Goal: Check status: Check status

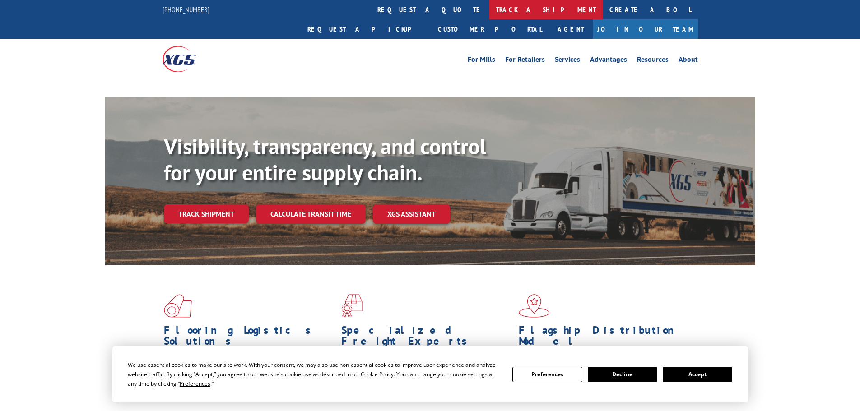
click at [489, 13] on link "track a shipment" at bounding box center [545, 9] width 113 height 19
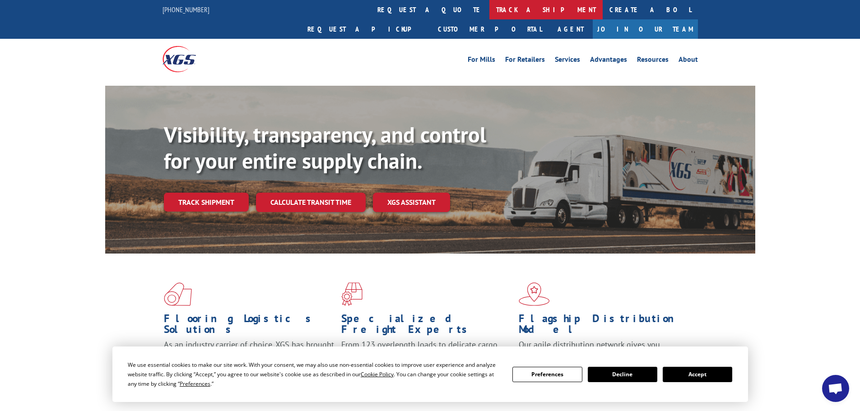
click at [489, 8] on link "track a shipment" at bounding box center [545, 9] width 113 height 19
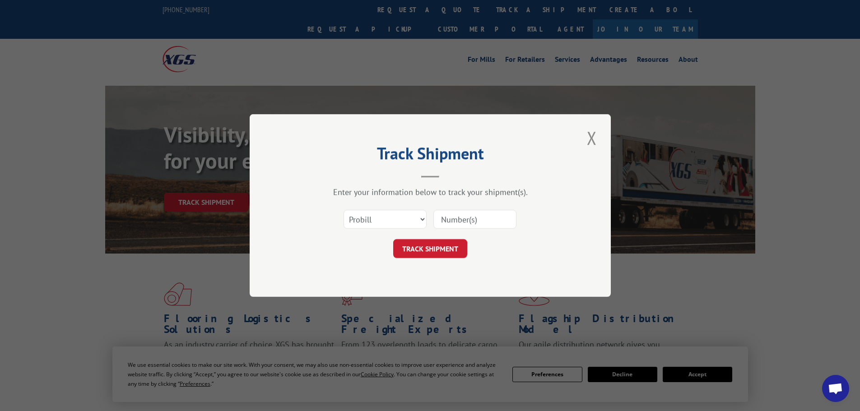
click at [457, 217] on input at bounding box center [474, 219] width 83 height 19
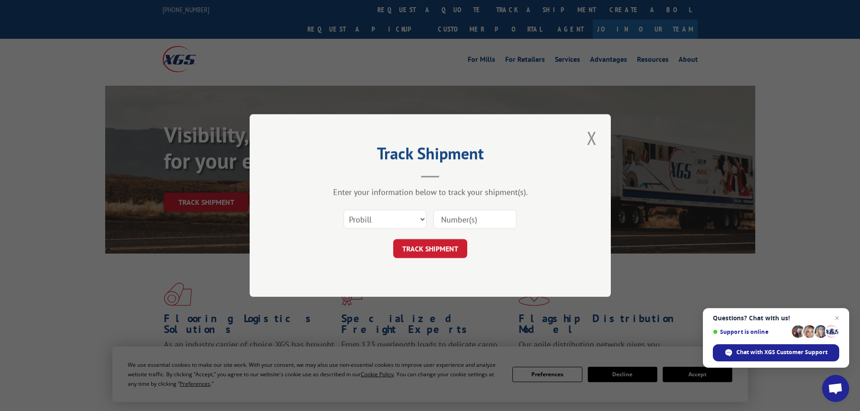
paste input "708653894"
type input "708653894"
click at [459, 251] on button "TRACK SHIPMENT" at bounding box center [430, 248] width 74 height 19
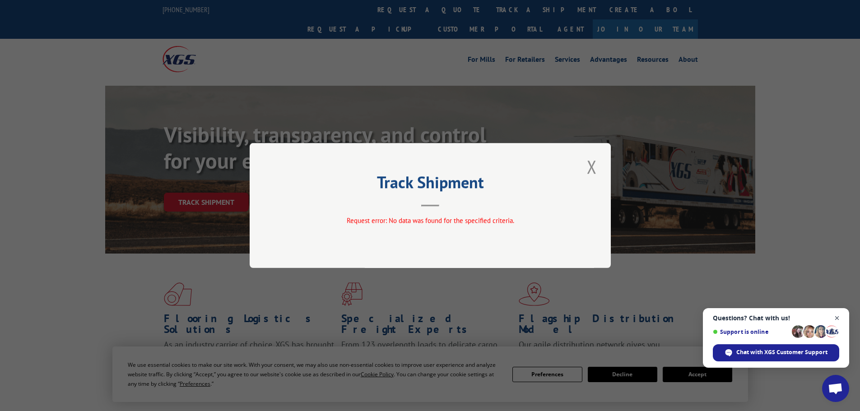
click at [839, 319] on span "Open chat" at bounding box center [836, 318] width 11 height 11
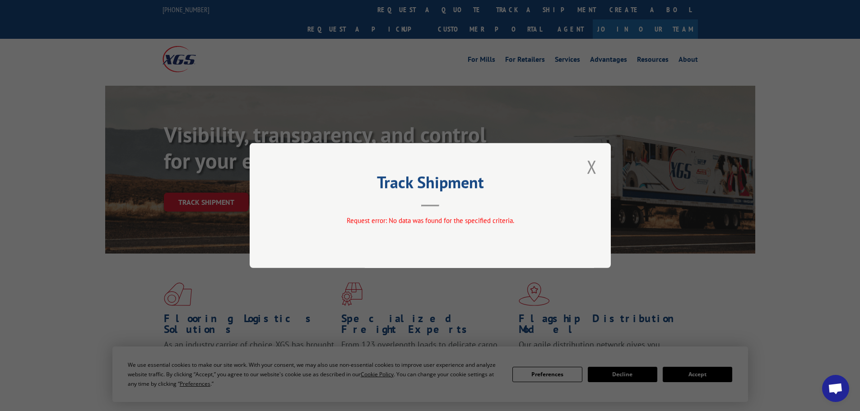
click at [600, 168] on div "Track Shipment Request error: No data was found for the specified criteria." at bounding box center [430, 205] width 361 height 125
click at [592, 167] on button "Close modal" at bounding box center [591, 166] width 15 height 25
